Goal: Navigation & Orientation: Find specific page/section

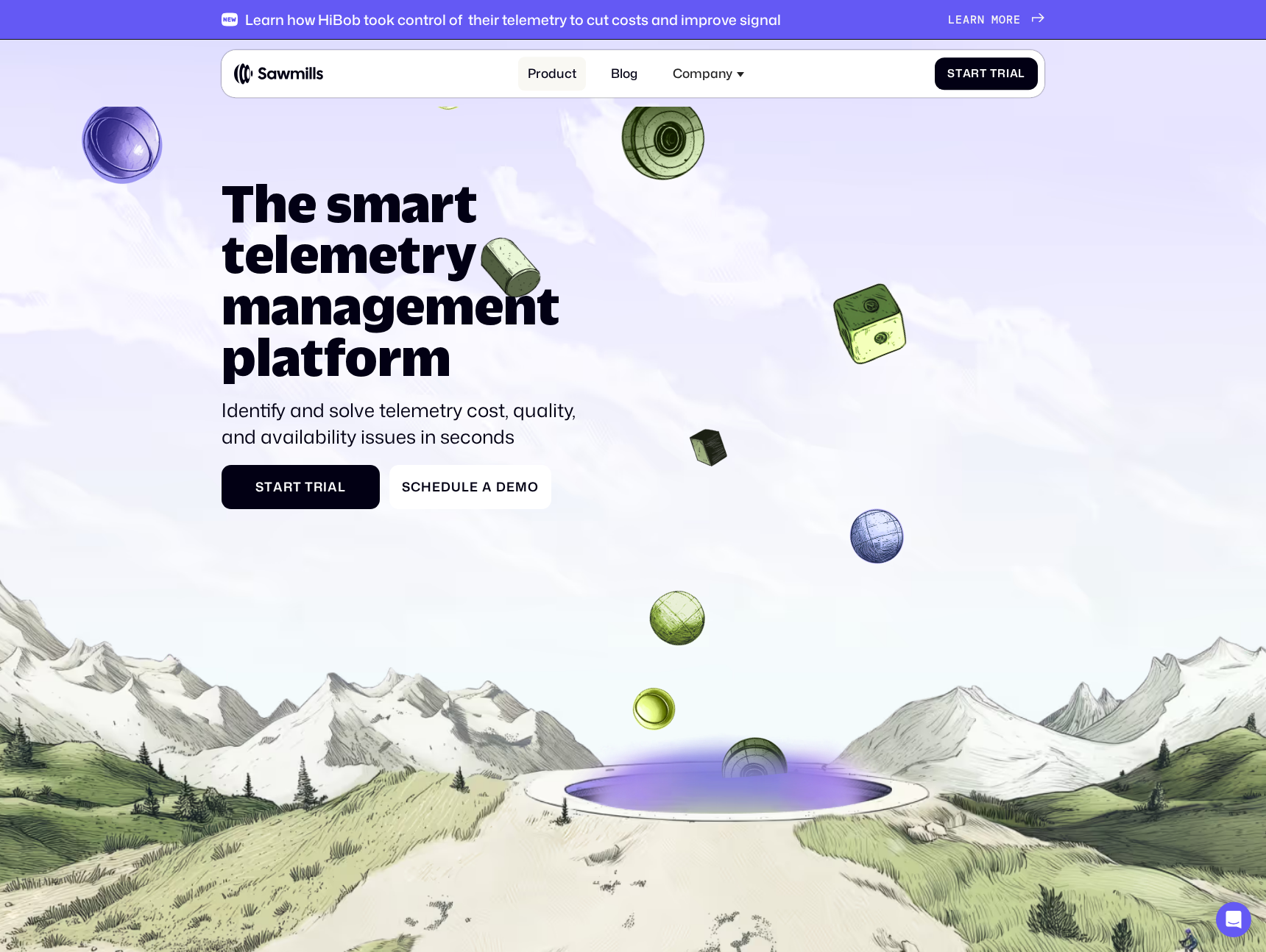
click at [545, 70] on link "Product" at bounding box center [552, 74] width 68 height 34
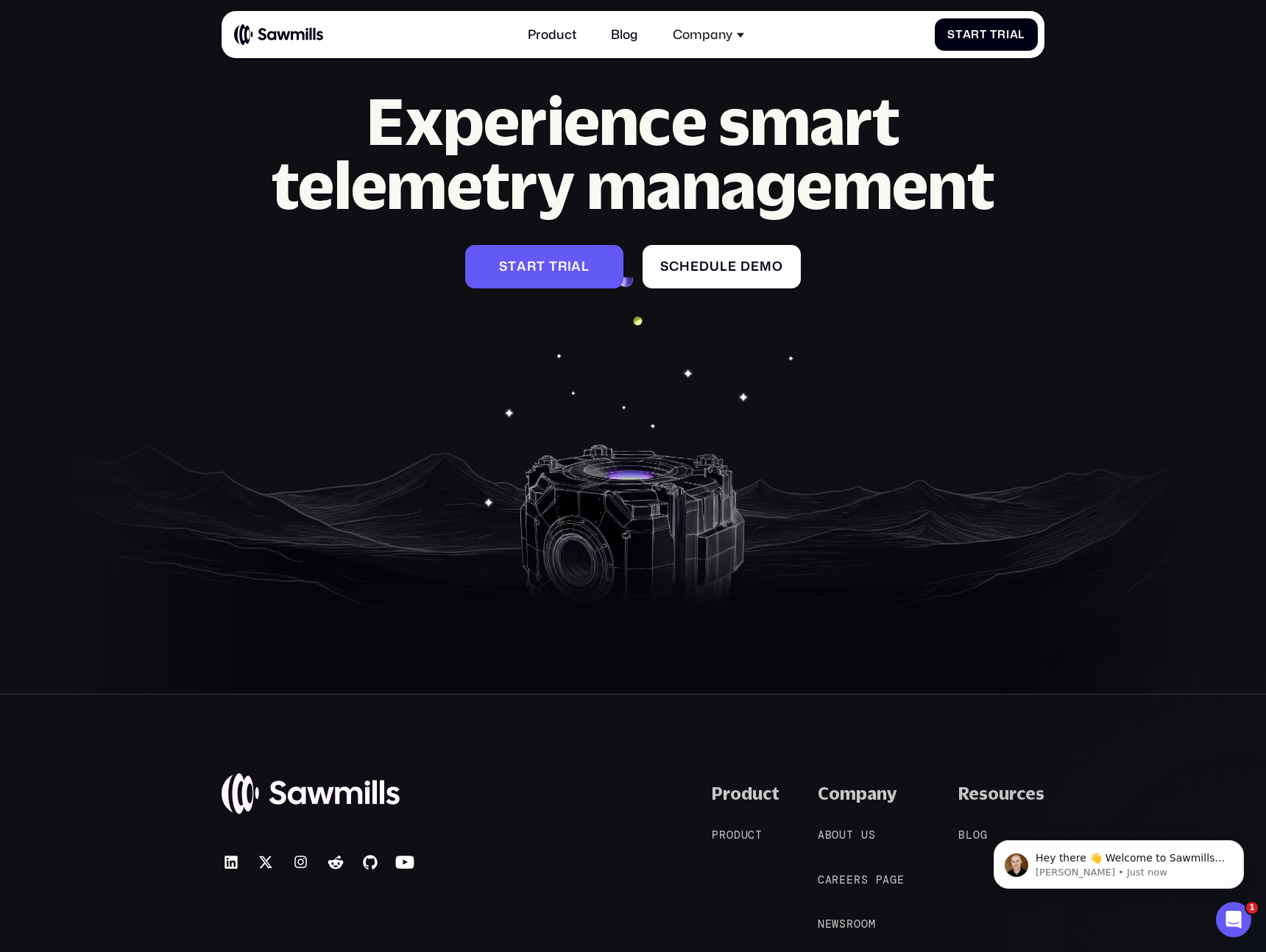
scroll to position [5980, 0]
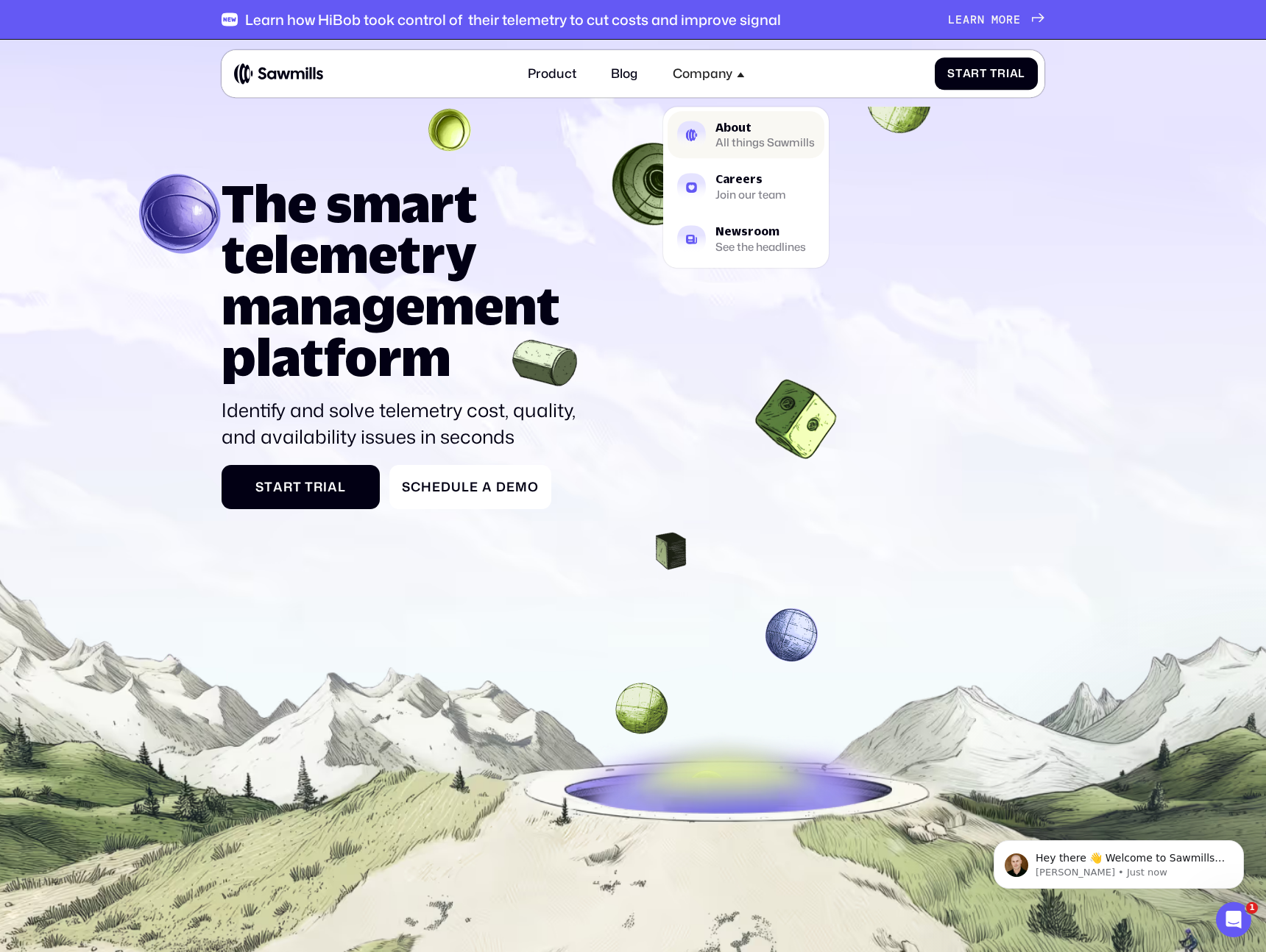
click at [700, 142] on img at bounding box center [692, 135] width 29 height 29
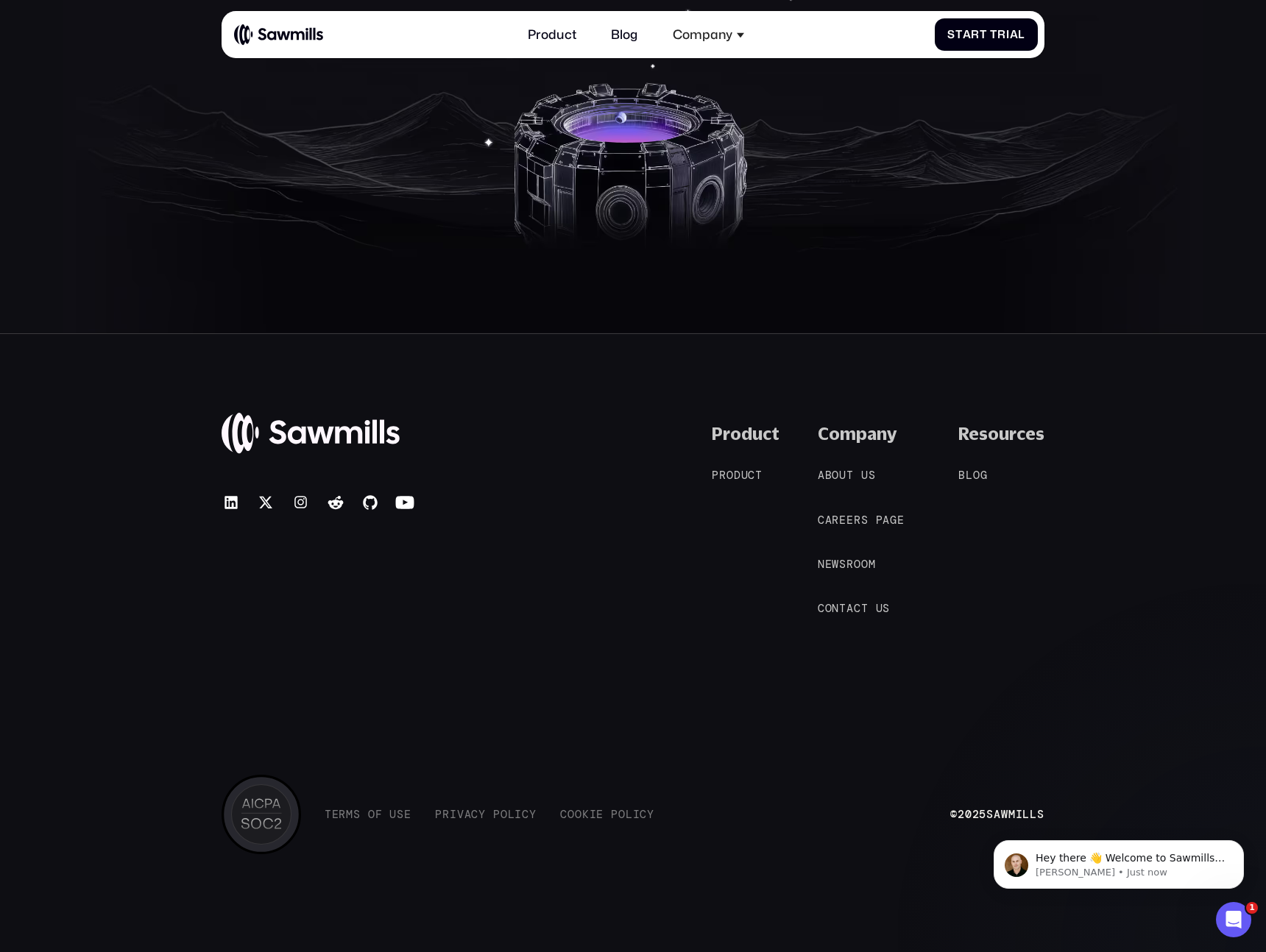
scroll to position [2390, 0]
